Goal: Task Accomplishment & Management: Manage account settings

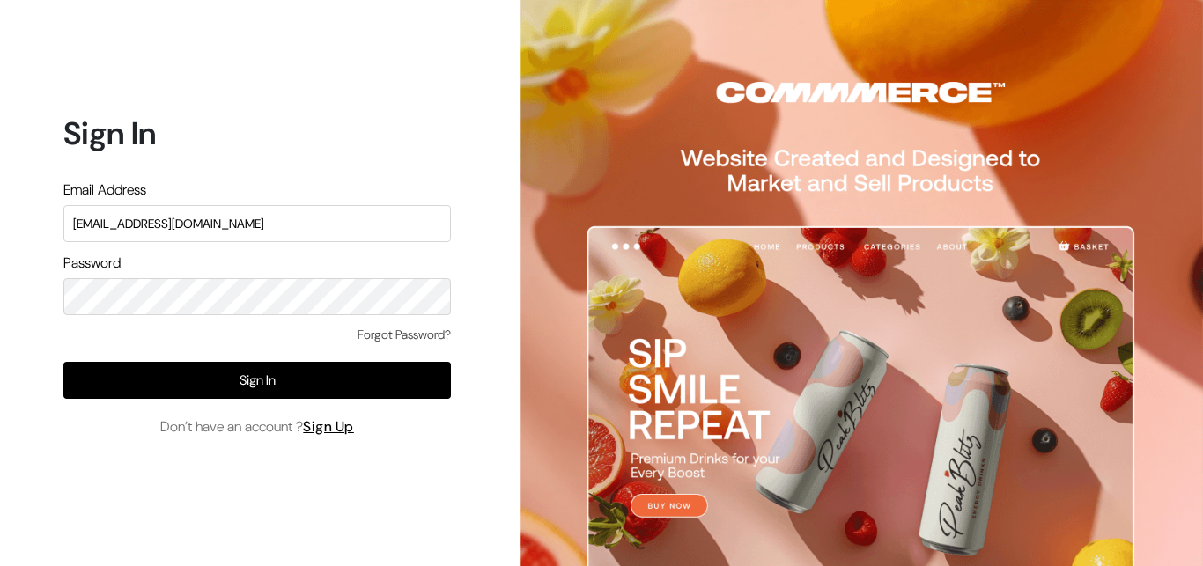
type input "[EMAIL_ADDRESS][DOMAIN_NAME]"
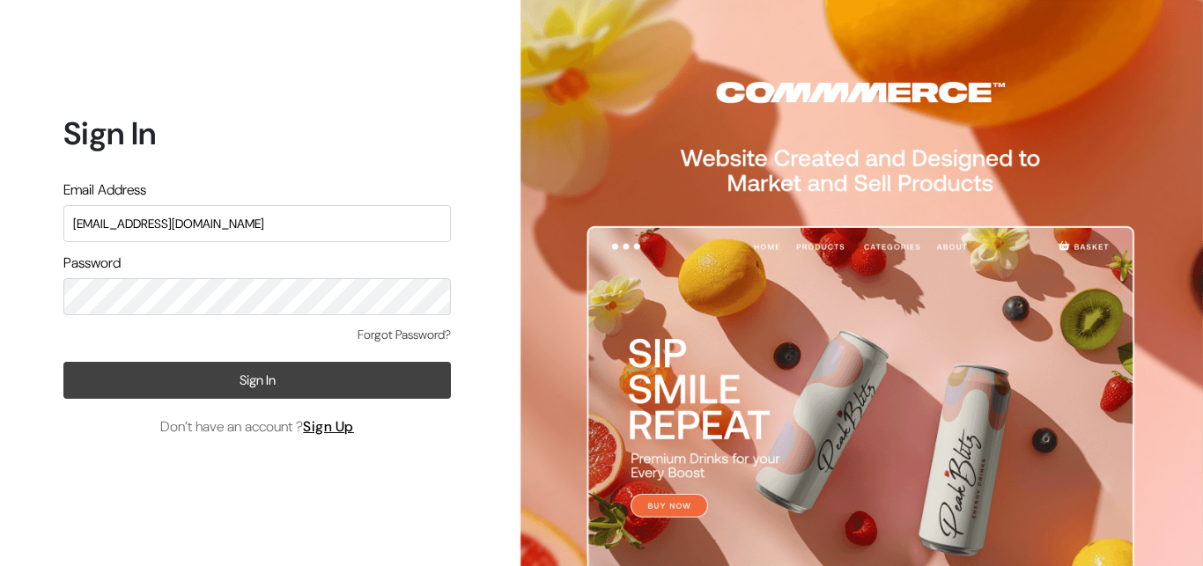
click at [224, 378] on button "Sign In" at bounding box center [256, 380] width 387 height 37
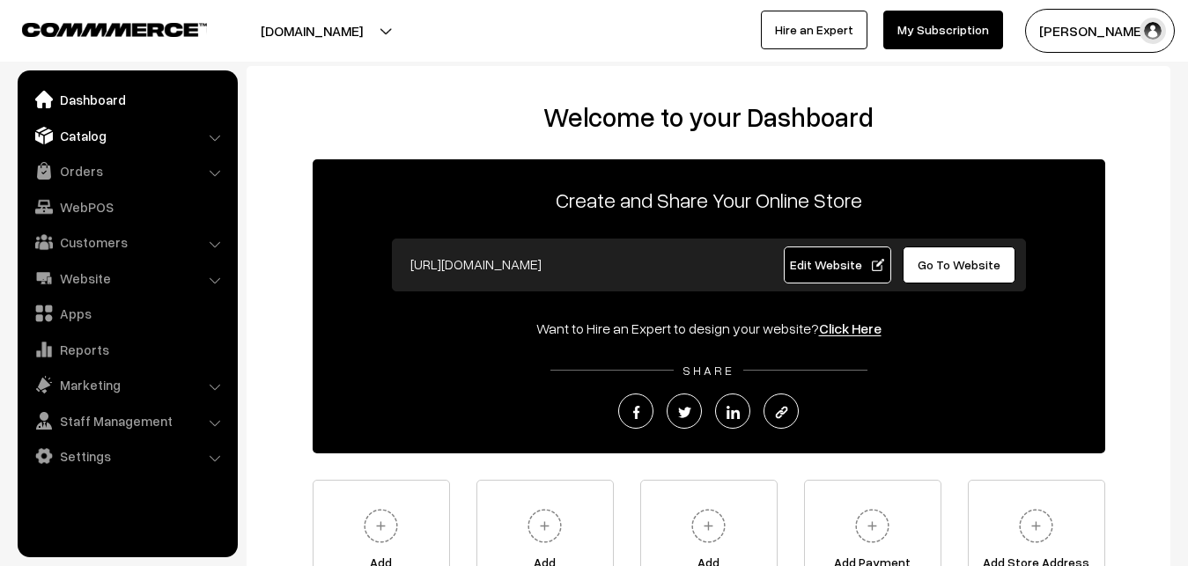
click at [76, 136] on link "Catalog" at bounding box center [127, 136] width 210 height 32
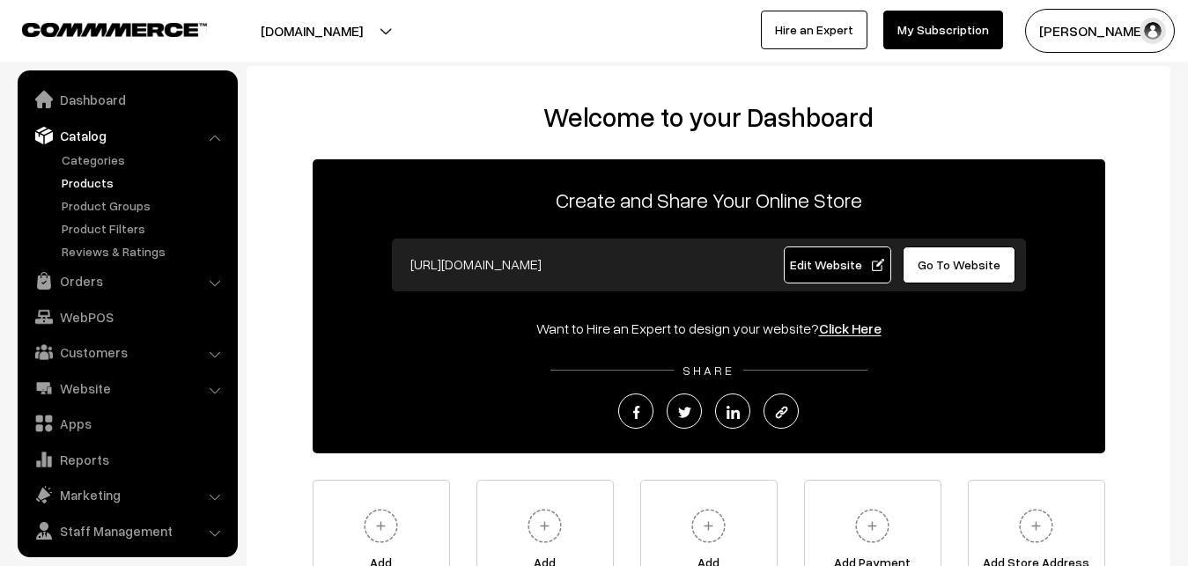
click at [87, 176] on link "Products" at bounding box center [144, 182] width 174 height 18
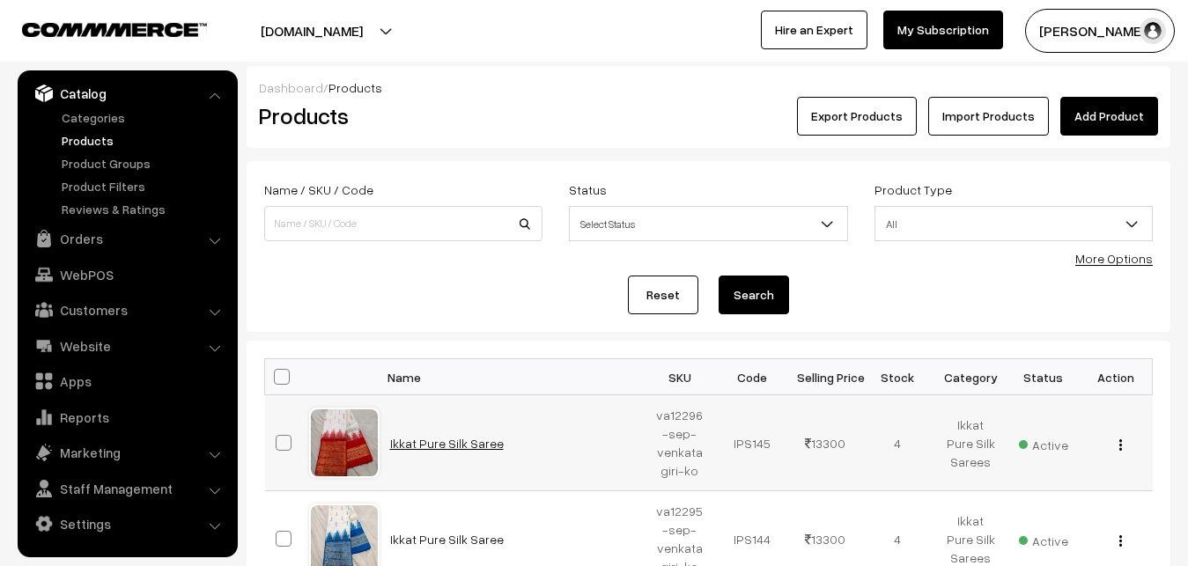
click at [445, 441] on link "Ikkat Pure Silk Saree" at bounding box center [447, 443] width 114 height 15
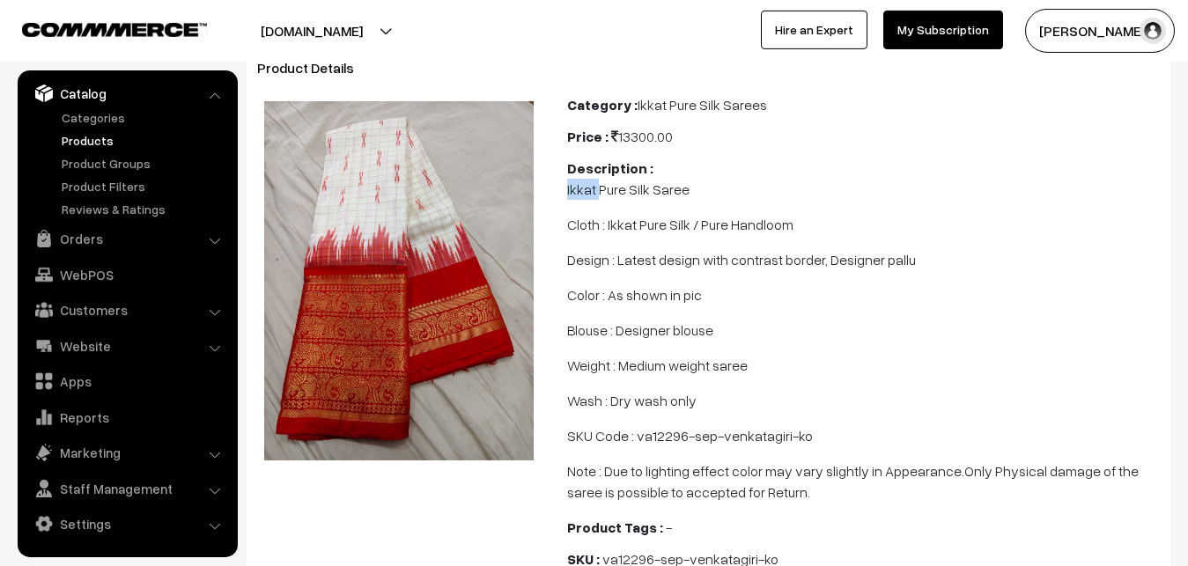
scroll to position [180, 0]
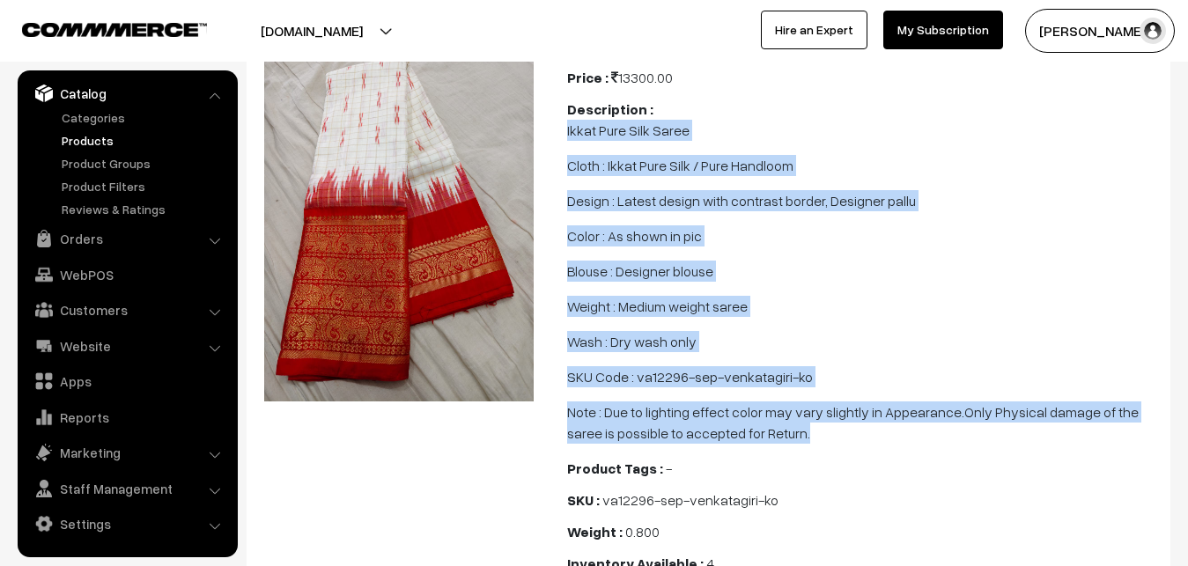
drag, startPoint x: 563, startPoint y: 306, endPoint x: 781, endPoint y: 427, distance: 248.7
click at [781, 427] on div "Category : Ikkat Pure Silk Sarees Price : 13300.00 Description : Ikkat Pure Sil…" at bounding box center [863, 341] width 619 height 613
copy span "Ikkat Pure Silk Saree Cloth : Ikkat Pure Silk / Pure Handloom Design : Latest d…"
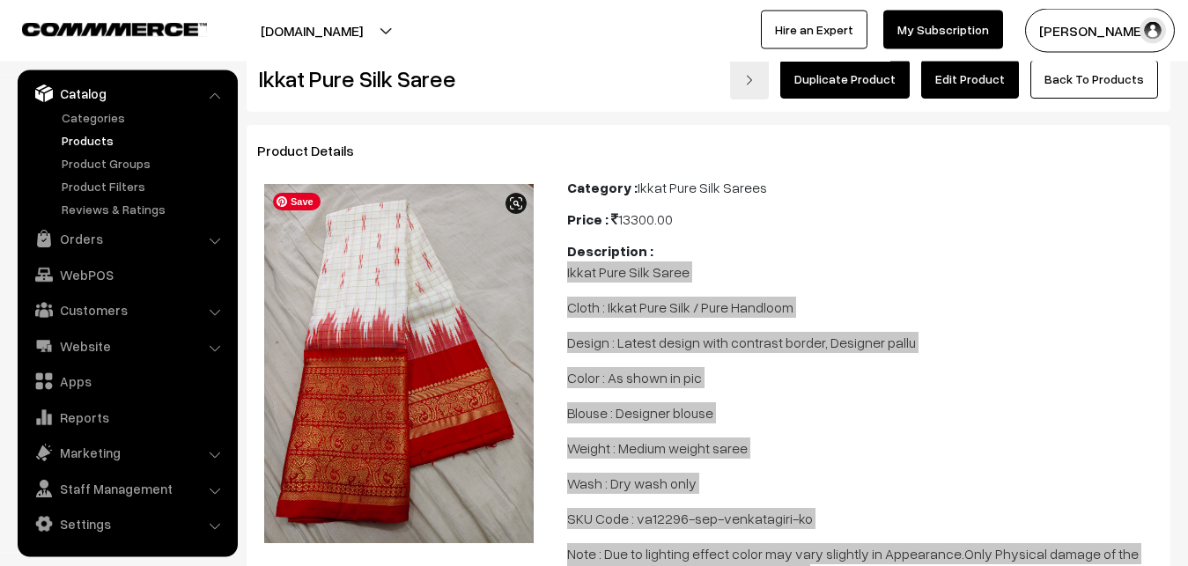
scroll to position [0, 0]
